Goal: Task Accomplishment & Management: Use online tool/utility

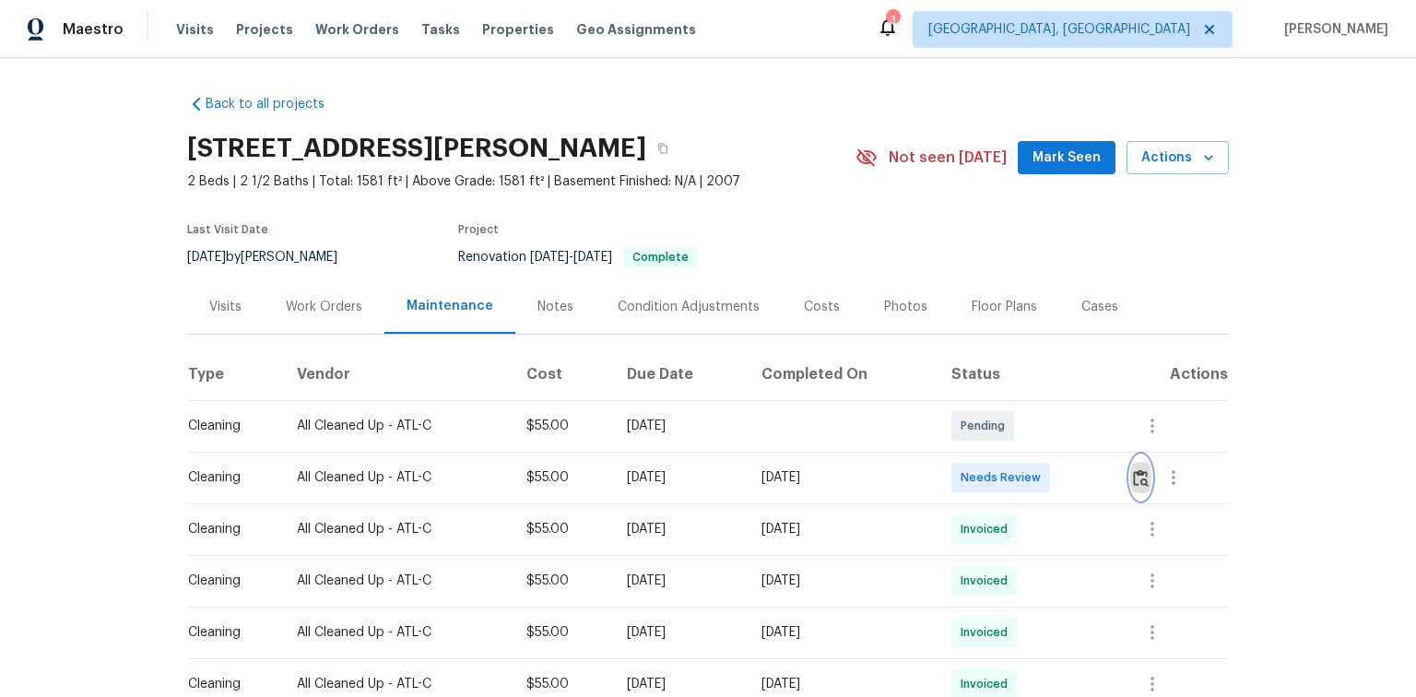
click at [1142, 476] on img "button" at bounding box center [1141, 478] width 16 height 18
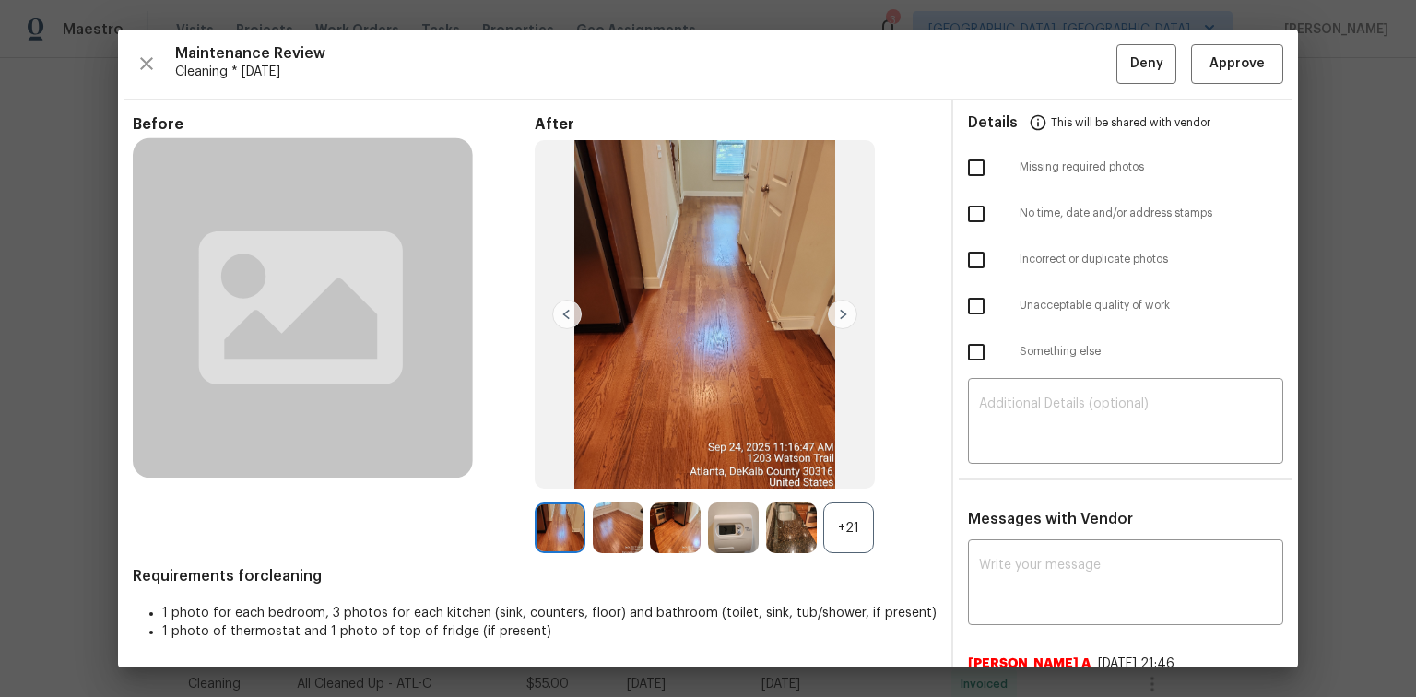
click at [823, 517] on div "+21" at bounding box center [848, 528] width 51 height 51
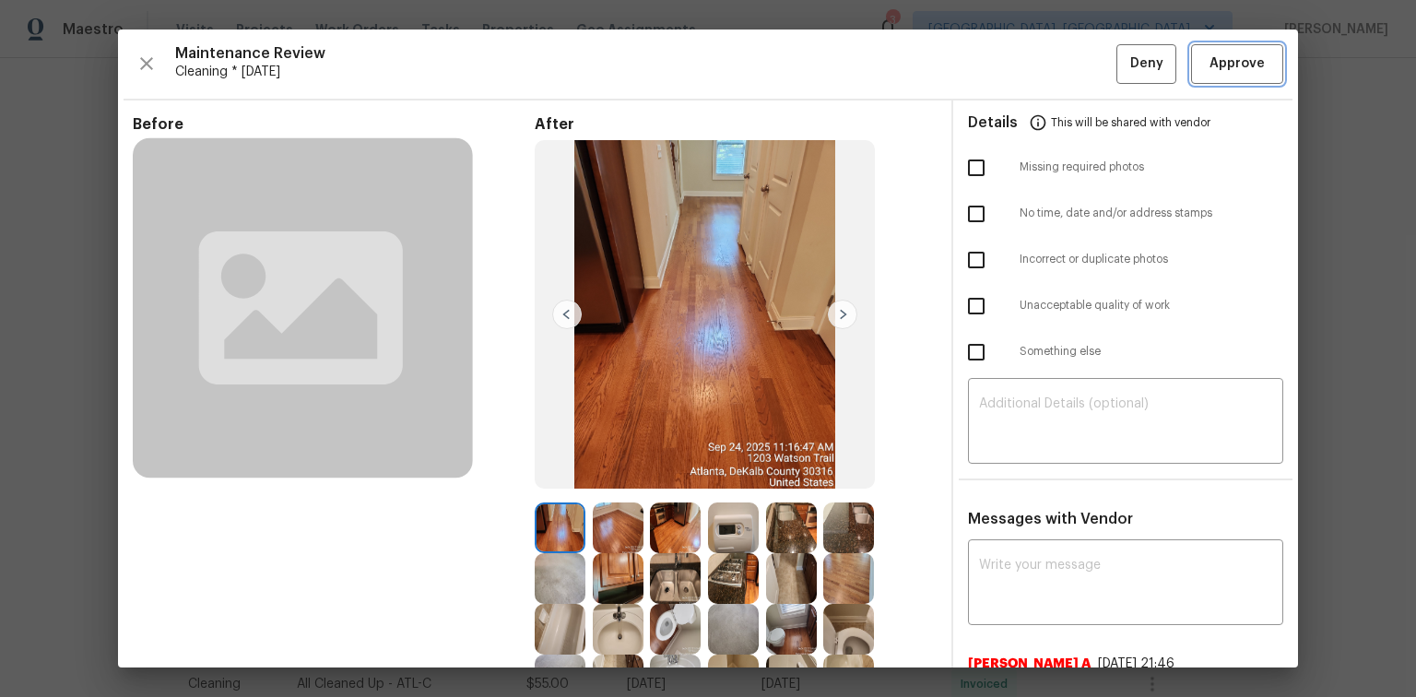
click at [1216, 55] on span "Approve" at bounding box center [1237, 64] width 55 height 23
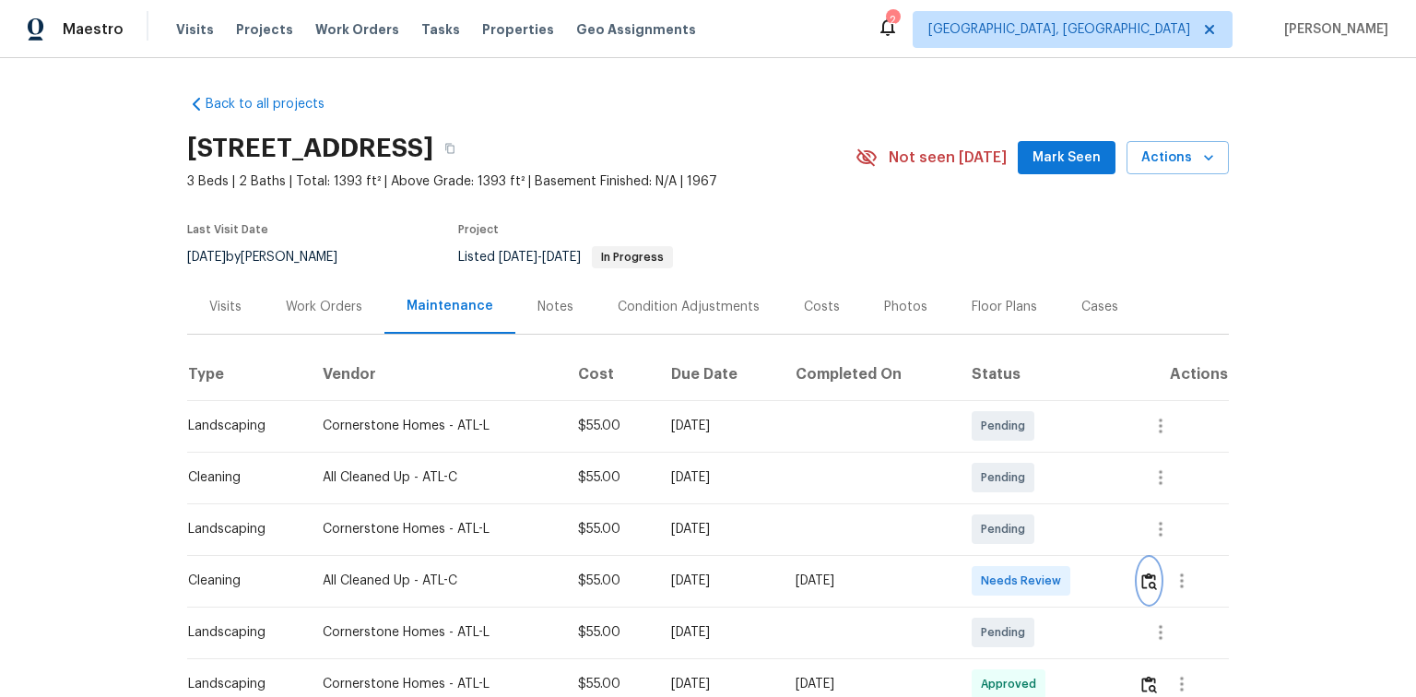
click at [1143, 583] on img "button" at bounding box center [1149, 582] width 16 height 18
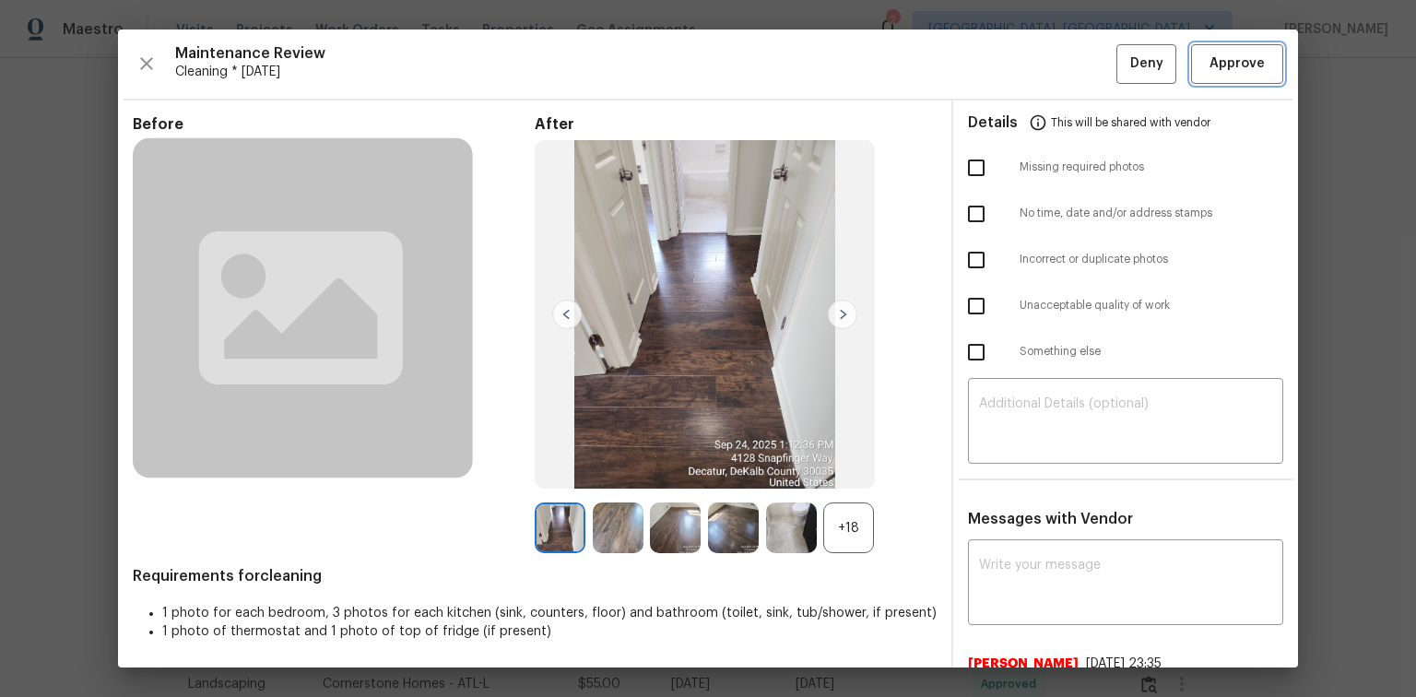
click at [1210, 65] on span "Approve" at bounding box center [1237, 64] width 55 height 23
